Goal: Transaction & Acquisition: Purchase product/service

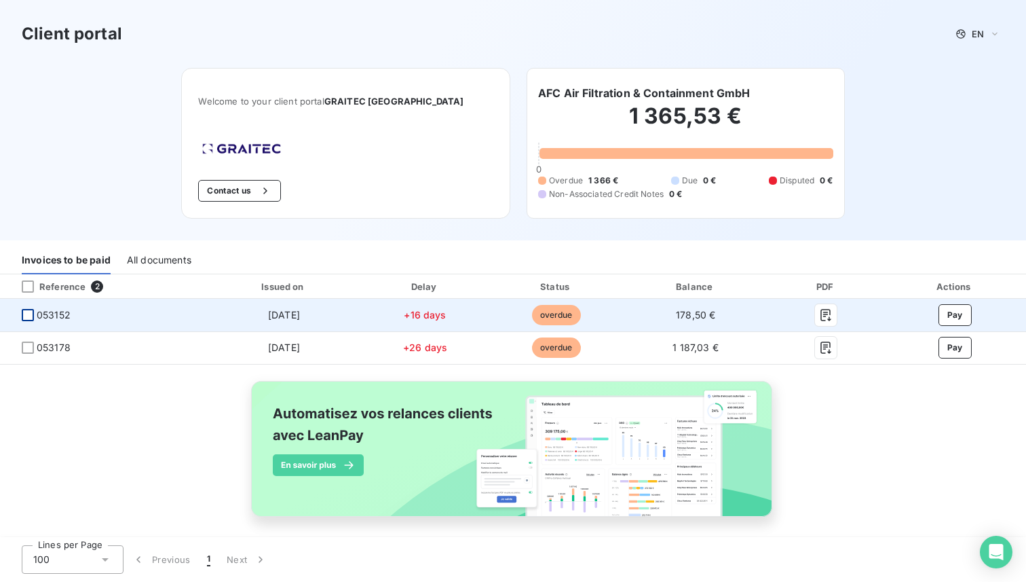
click at [26, 316] on div at bounding box center [28, 315] width 12 height 12
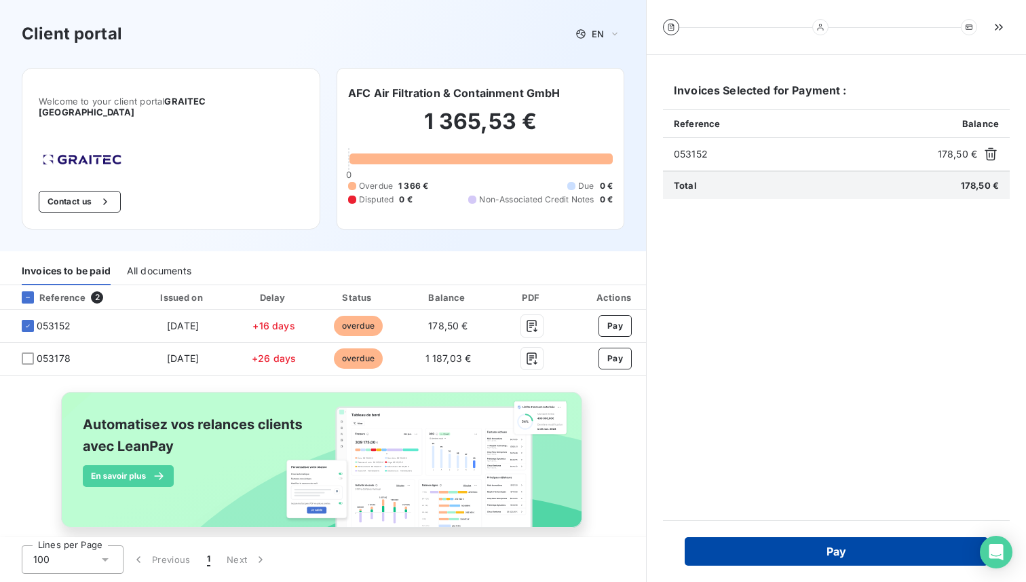
click at [821, 548] on button "Pay" at bounding box center [836, 551] width 303 height 29
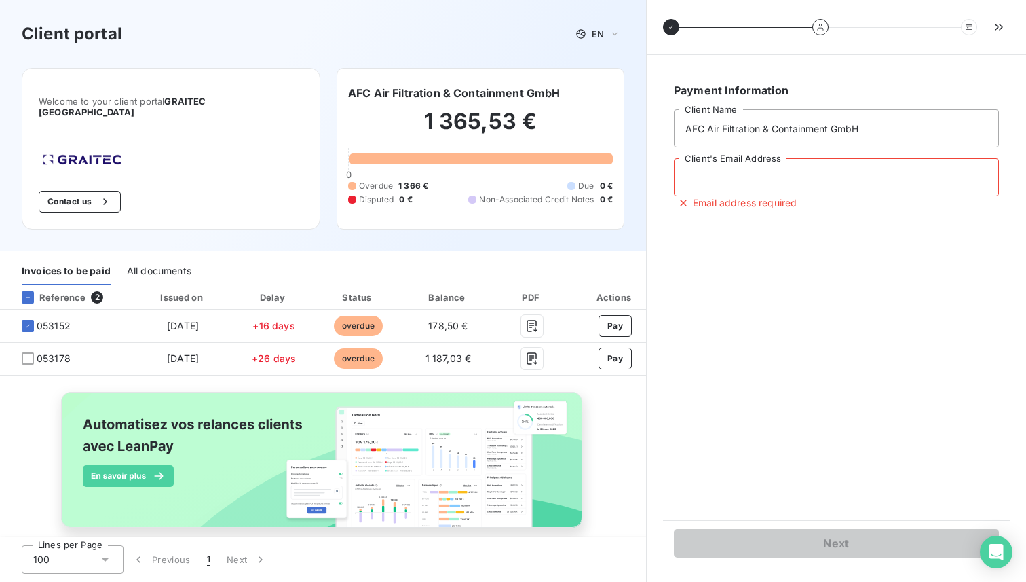
click at [791, 183] on input "Client's Email Address" at bounding box center [836, 177] width 325 height 38
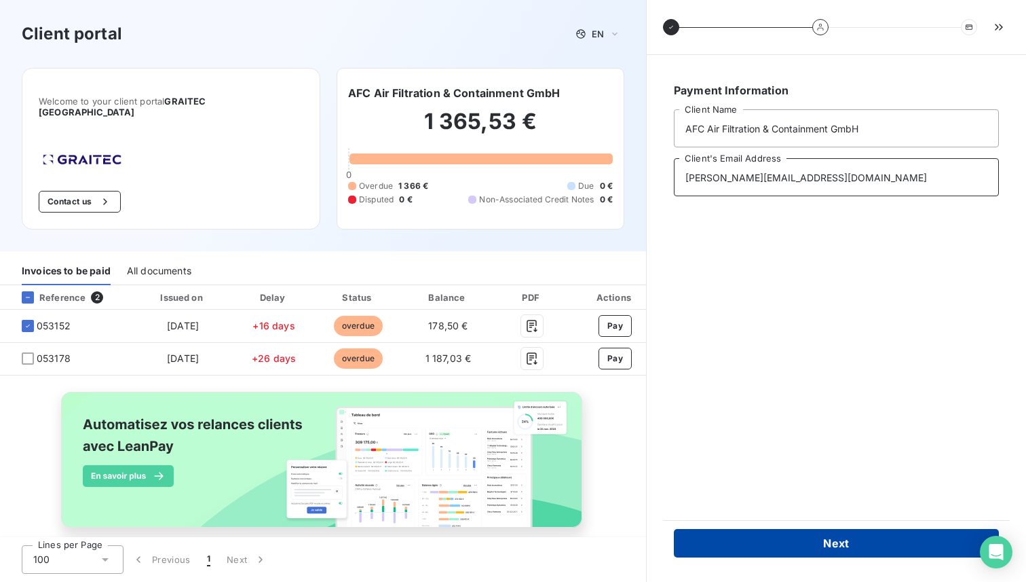
type input "henry.pecuchet@leanpay.fr"
click at [793, 541] on button "Next" at bounding box center [836, 543] width 325 height 29
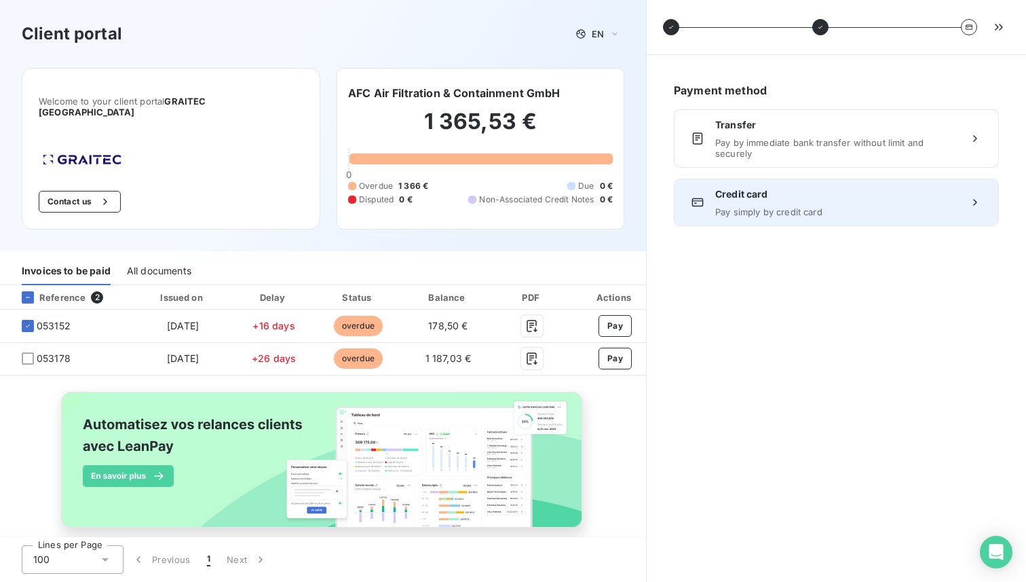
click at [872, 203] on div "Credit card Pay simply by credit card" at bounding box center [836, 202] width 242 height 30
